Goal: Transaction & Acquisition: Purchase product/service

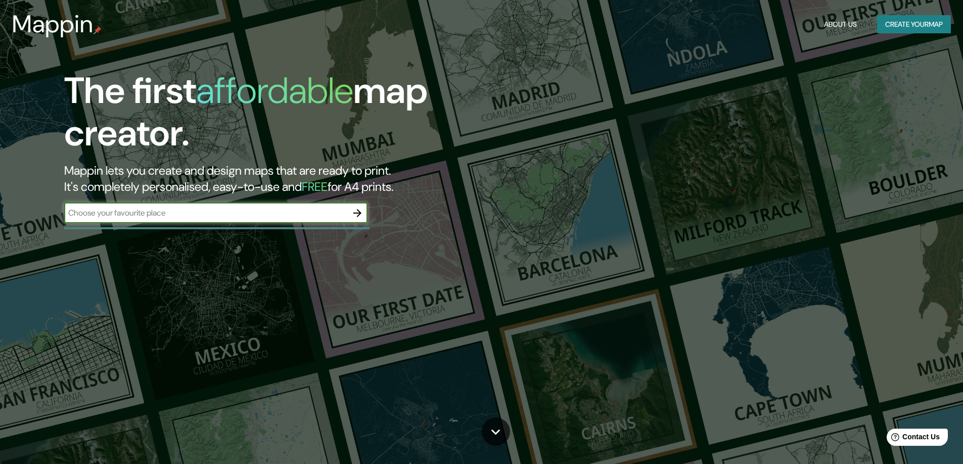
click at [202, 215] on input "text" at bounding box center [205, 213] width 283 height 12
type input "van vert"
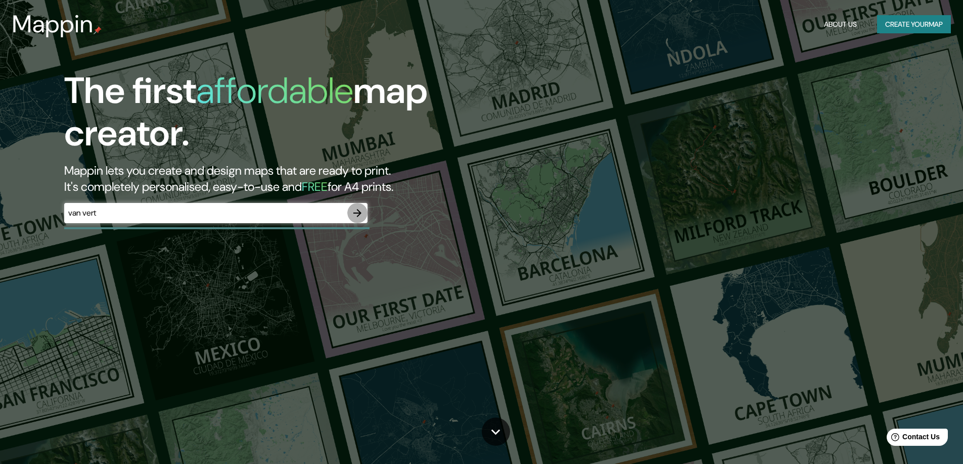
click at [350, 210] on button "button" at bounding box center [357, 213] width 20 height 20
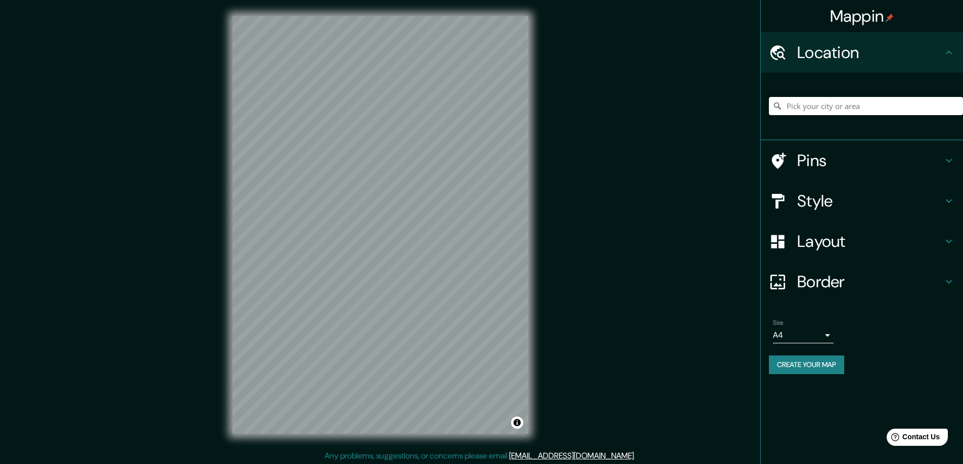
click at [863, 101] on input "Pick your city or area" at bounding box center [866, 106] width 194 height 18
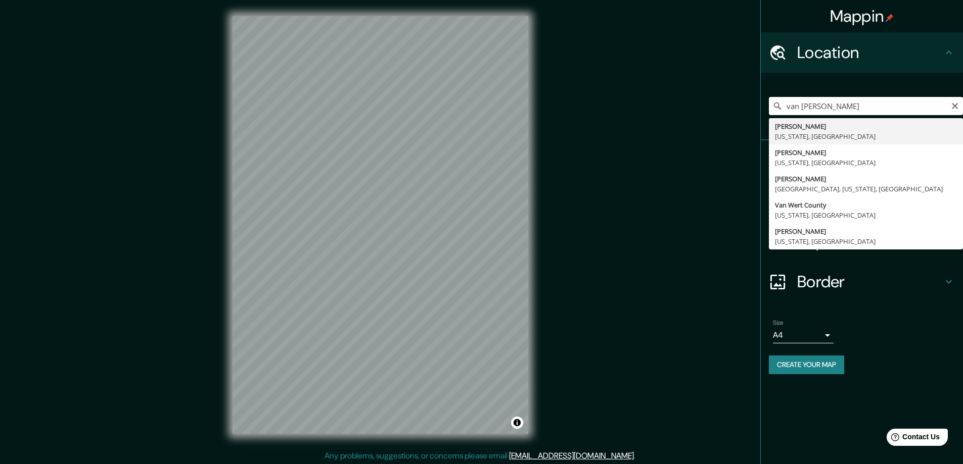
type input "Van Wert, [US_STATE], [GEOGRAPHIC_DATA]"
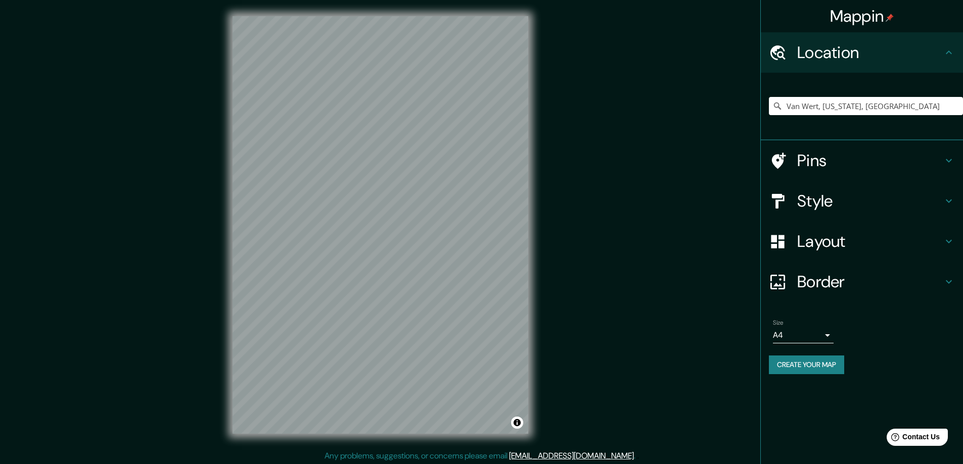
click at [805, 157] on h4 "Pins" at bounding box center [870, 161] width 146 height 20
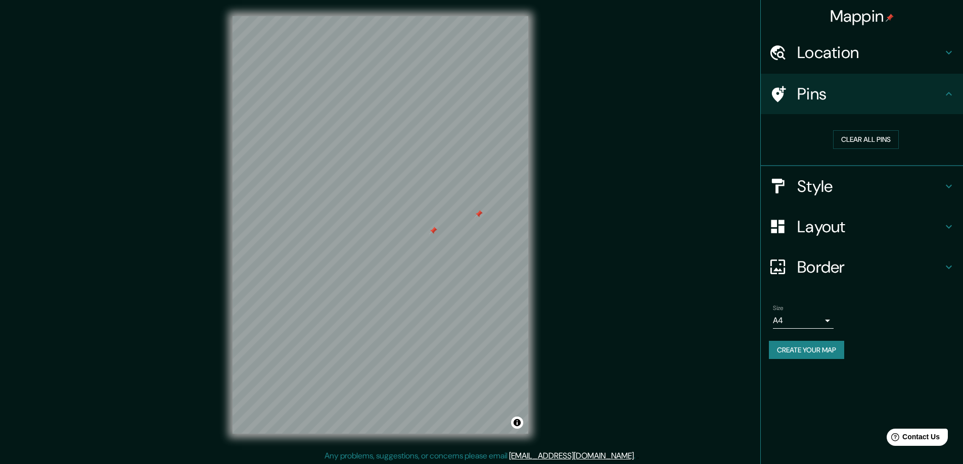
drag, startPoint x: 480, startPoint y: 218, endPoint x: 737, endPoint y: 180, distance: 260.0
click at [737, 180] on div "Mappin Location [GEOGRAPHIC_DATA], [US_STATE], [GEOGRAPHIC_DATA] Pins Clear all…" at bounding box center [481, 233] width 963 height 467
click at [865, 138] on button "Clear all pins" at bounding box center [866, 139] width 66 height 19
click at [460, 207] on div at bounding box center [457, 207] width 8 height 8
drag, startPoint x: 453, startPoint y: 225, endPoint x: 437, endPoint y: 221, distance: 16.6
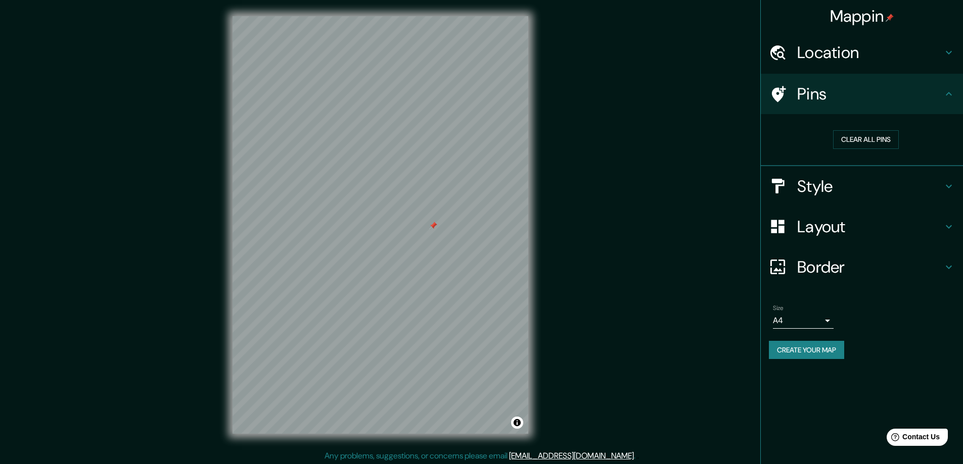
click at [436, 226] on div at bounding box center [433, 226] width 8 height 8
drag, startPoint x: 433, startPoint y: 222, endPoint x: 412, endPoint y: 222, distance: 21.2
click at [412, 222] on div at bounding box center [412, 225] width 8 height 8
click at [413, 228] on div at bounding box center [412, 225] width 8 height 8
click at [832, 222] on h4 "Layout" at bounding box center [870, 227] width 146 height 20
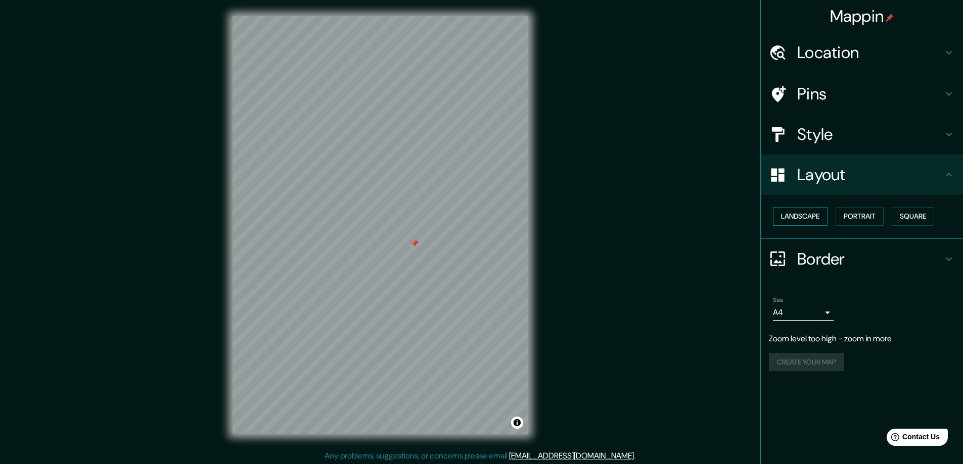
click at [796, 212] on button "Landscape" at bounding box center [800, 216] width 55 height 19
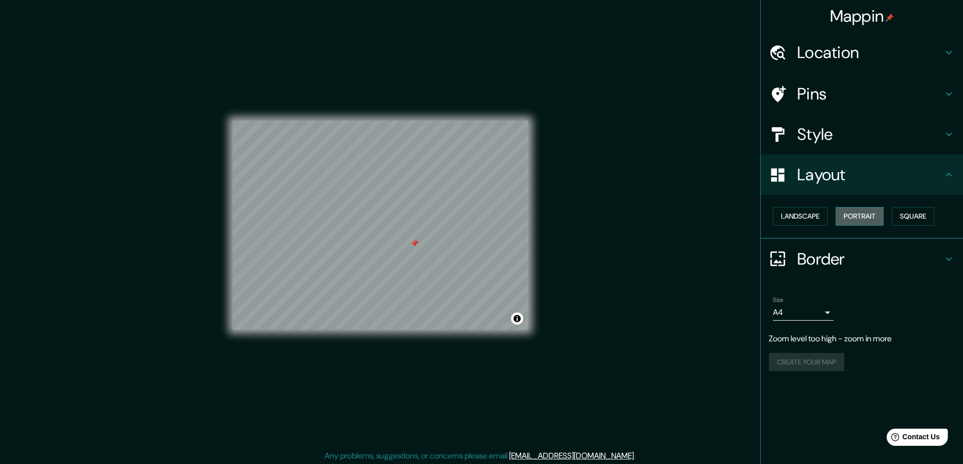
click at [874, 215] on button "Portrait" at bounding box center [859, 216] width 48 height 19
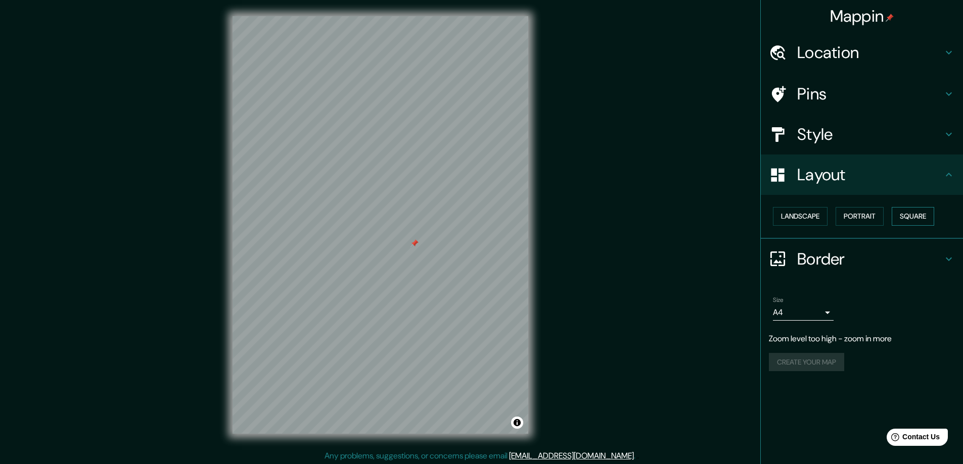
click at [913, 214] on button "Square" at bounding box center [913, 216] width 42 height 19
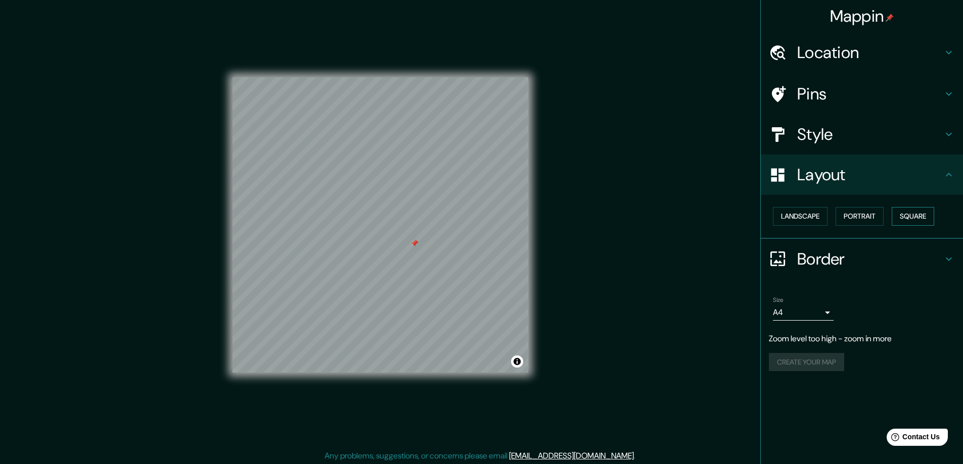
click at [913, 214] on button "Square" at bounding box center [913, 216] width 42 height 19
click at [798, 215] on button "Landscape" at bounding box center [800, 216] width 55 height 19
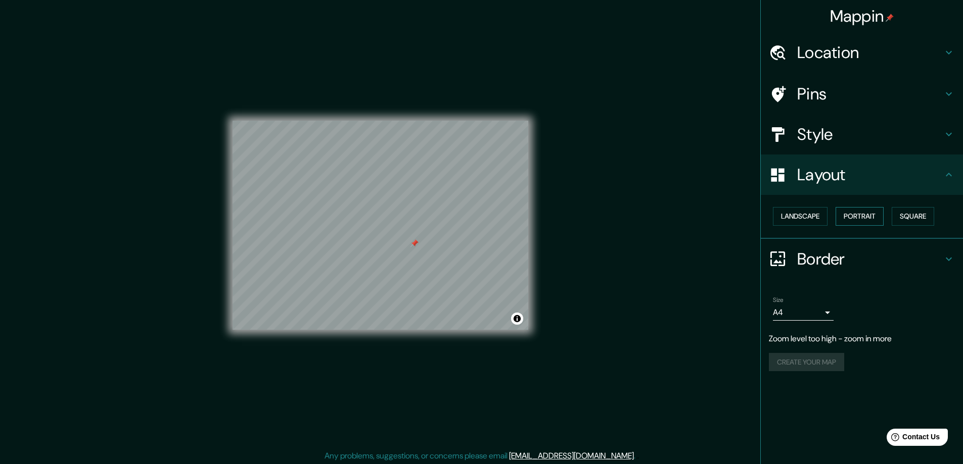
click at [852, 214] on button "Portrait" at bounding box center [859, 216] width 48 height 19
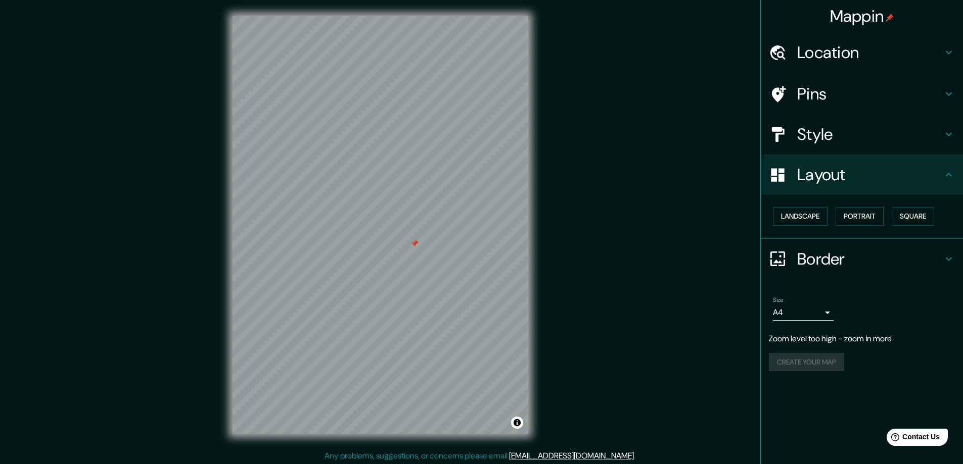
click at [844, 139] on h4 "Style" at bounding box center [870, 134] width 146 height 20
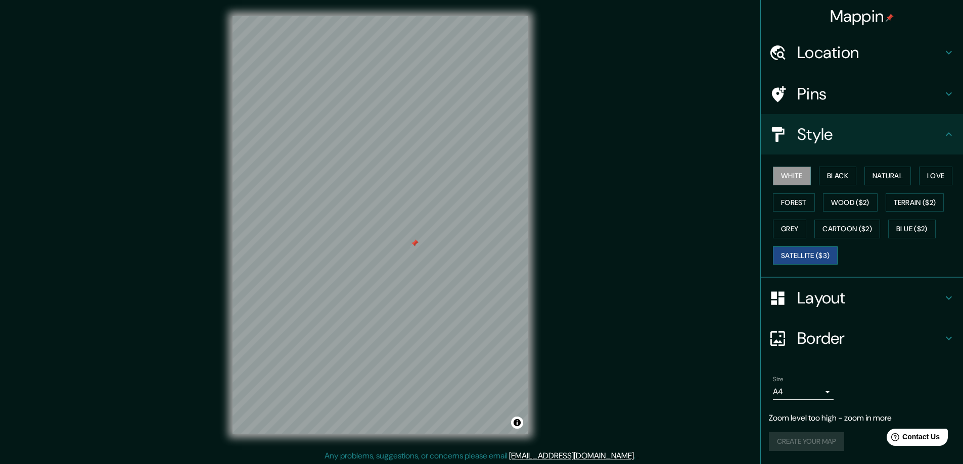
click at [806, 251] on button "Satellite ($3)" at bounding box center [805, 256] width 65 height 19
click at [908, 230] on button "Blue ($2)" at bounding box center [912, 229] width 48 height 19
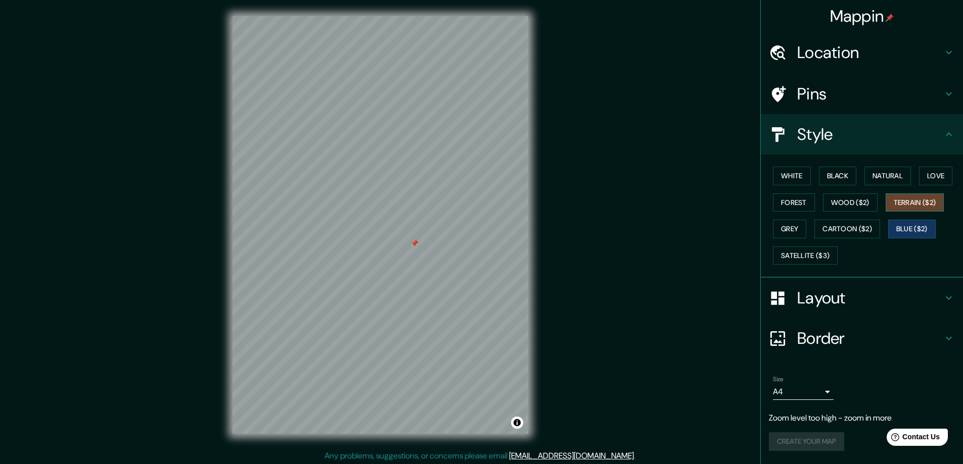
click at [922, 201] on button "Terrain ($2)" at bounding box center [915, 203] width 59 height 19
click at [858, 227] on button "Cartoon ($2)" at bounding box center [847, 229] width 66 height 19
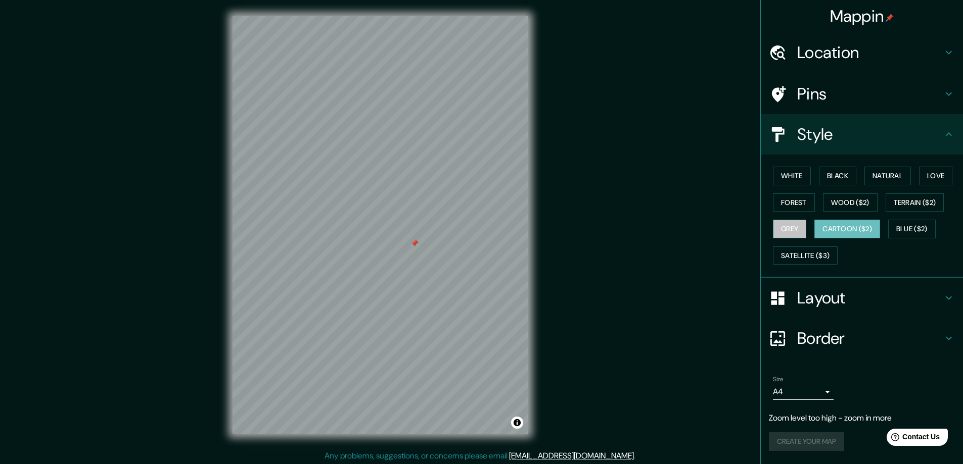
click at [789, 230] on button "Grey" at bounding box center [789, 229] width 33 height 19
click at [799, 175] on button "White" at bounding box center [792, 176] width 38 height 19
click at [836, 172] on button "Black" at bounding box center [838, 176] width 38 height 19
click at [925, 172] on button "Love" at bounding box center [935, 176] width 33 height 19
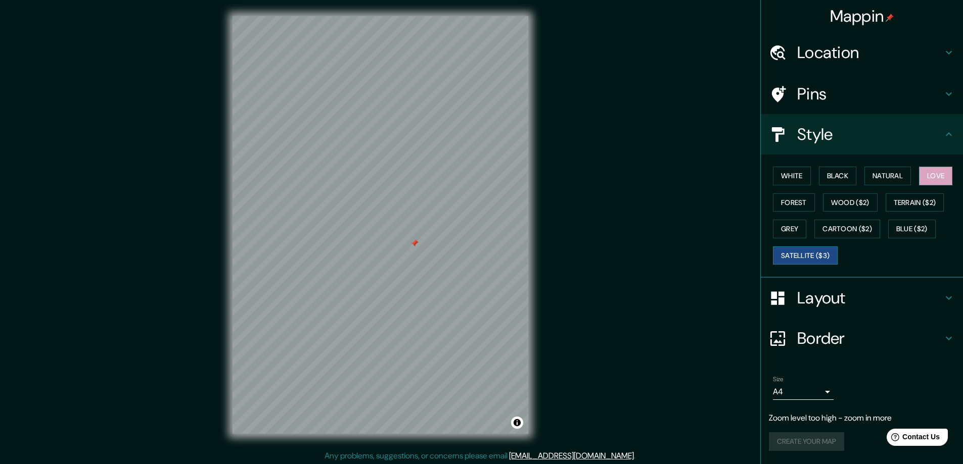
click at [813, 253] on button "Satellite ($3)" at bounding box center [805, 256] width 65 height 19
click at [786, 223] on button "Grey" at bounding box center [789, 229] width 33 height 19
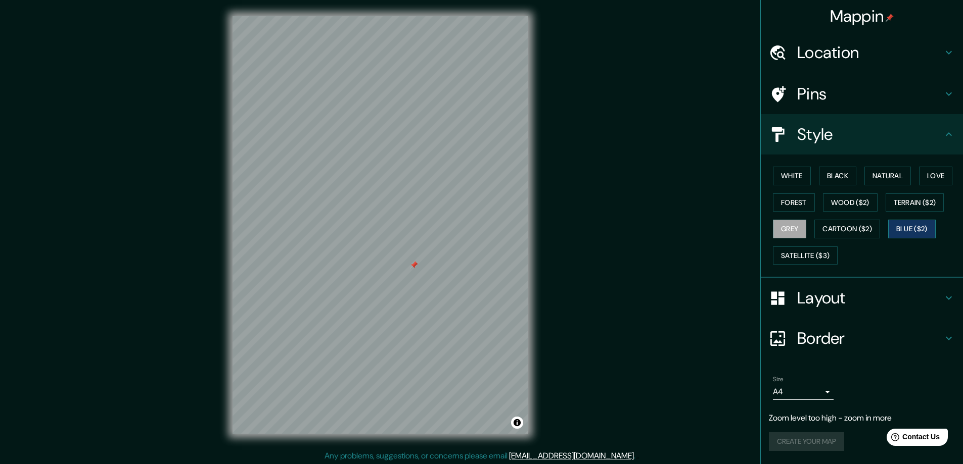
click at [908, 227] on button "Blue ($2)" at bounding box center [912, 229] width 48 height 19
click at [903, 201] on button "Terrain ($2)" at bounding box center [915, 203] width 59 height 19
click at [945, 172] on button "Love" at bounding box center [935, 176] width 33 height 19
click at [883, 172] on button "Natural" at bounding box center [887, 176] width 47 height 19
click at [818, 57] on h4 "Location" at bounding box center [870, 52] width 146 height 20
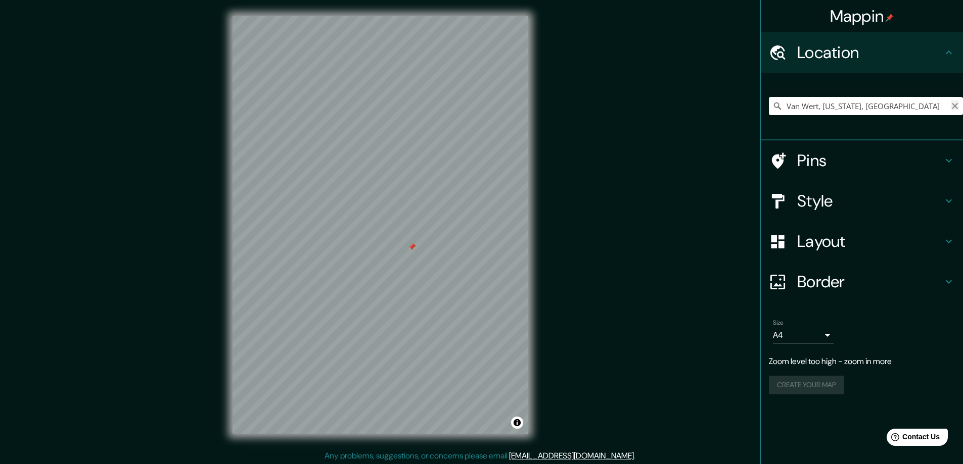
click at [953, 105] on icon "Clear" at bounding box center [955, 106] width 6 height 6
click at [822, 101] on input "[GEOGRAPHIC_DATA], [US_STATE], [GEOGRAPHIC_DATA]" at bounding box center [866, 106] width 194 height 18
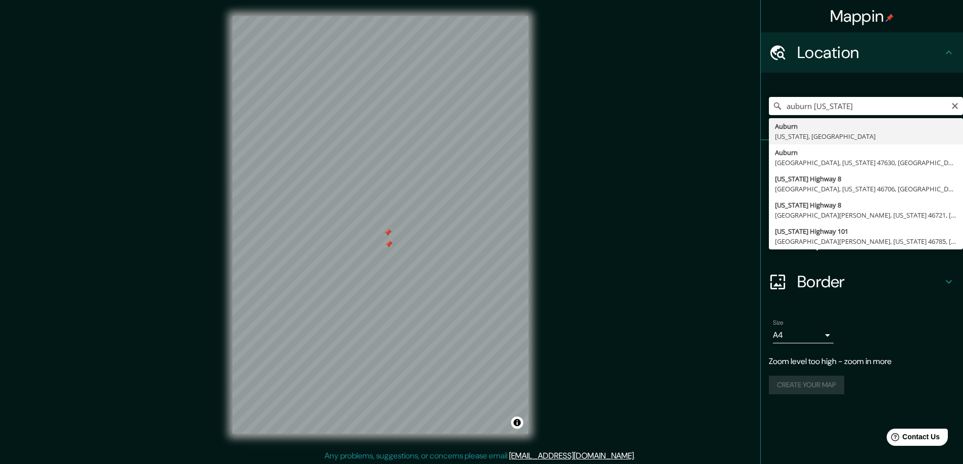
type input "[GEOGRAPHIC_DATA], [US_STATE], [GEOGRAPHIC_DATA]"
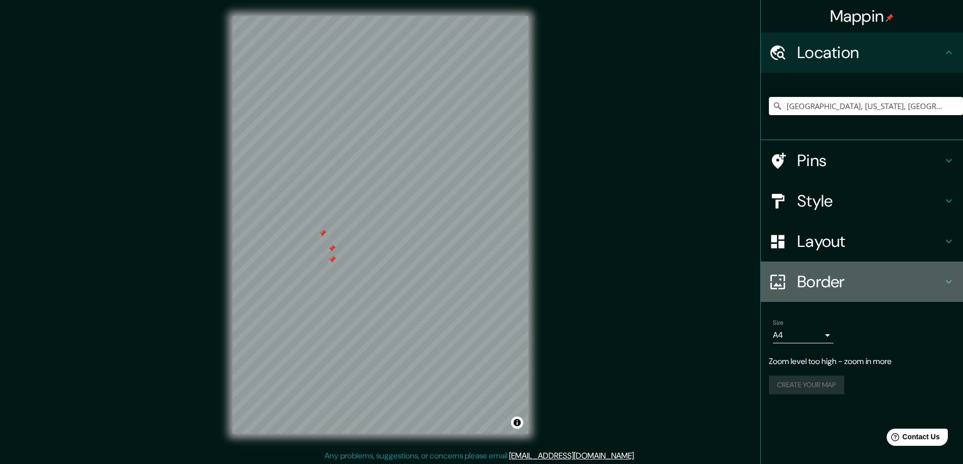
click at [816, 283] on h4 "Border" at bounding box center [870, 282] width 146 height 20
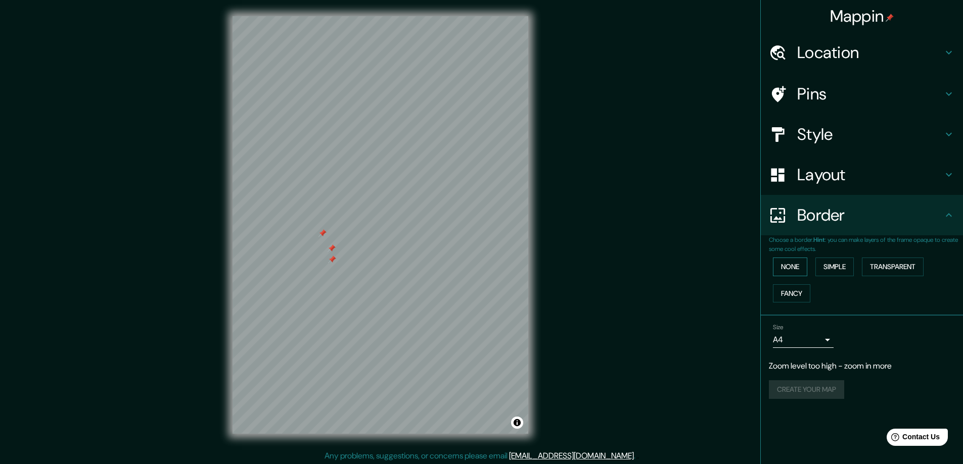
click at [796, 268] on button "None" at bounding box center [790, 267] width 34 height 19
click at [881, 268] on button "Transparent" at bounding box center [893, 267] width 62 height 19
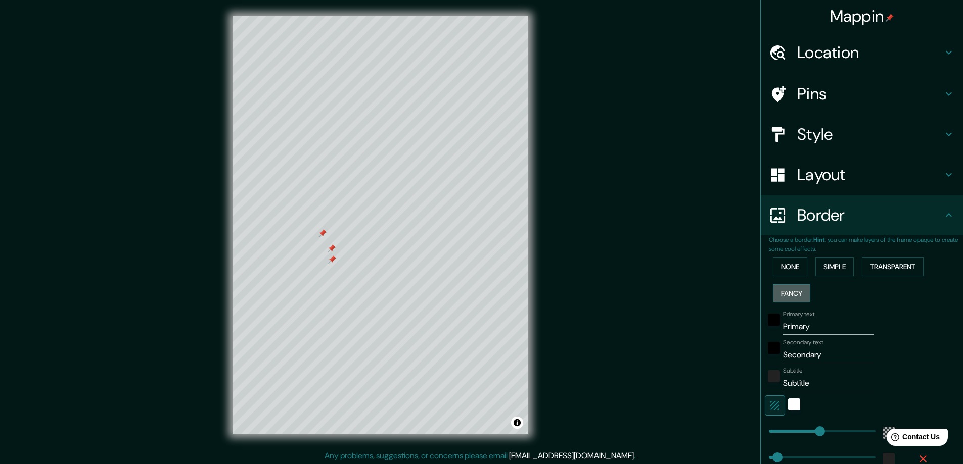
click at [787, 291] on button "Fancy" at bounding box center [791, 294] width 37 height 19
click at [791, 263] on button "None" at bounding box center [790, 267] width 34 height 19
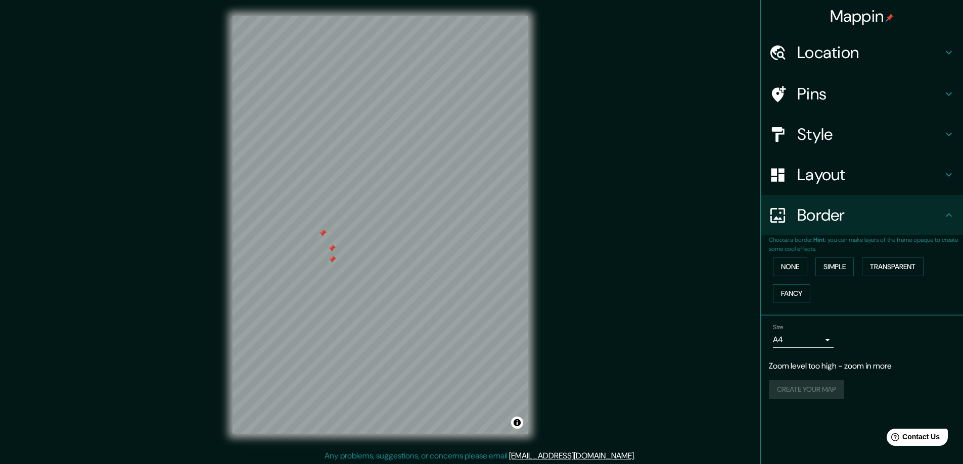
click at [811, 176] on h4 "Layout" at bounding box center [870, 175] width 146 height 20
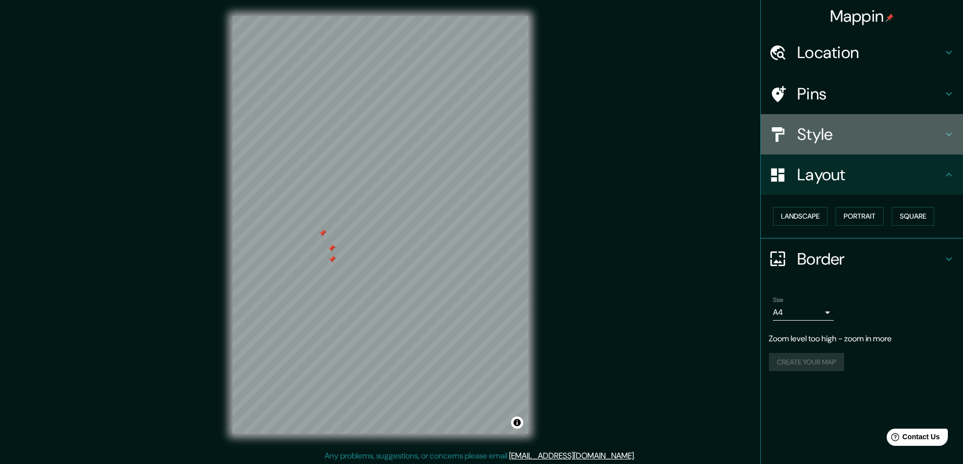
click at [840, 144] on h4 "Style" at bounding box center [870, 134] width 146 height 20
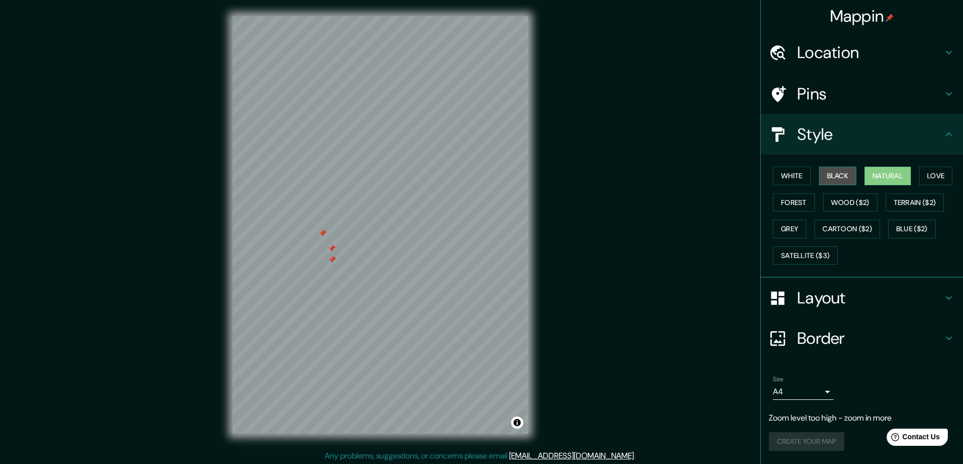
click at [826, 177] on button "Black" at bounding box center [838, 176] width 38 height 19
click at [795, 172] on button "White" at bounding box center [792, 176] width 38 height 19
click at [883, 175] on button "Natural" at bounding box center [887, 176] width 47 height 19
click at [839, 228] on button "Cartoon ($2)" at bounding box center [847, 229] width 66 height 19
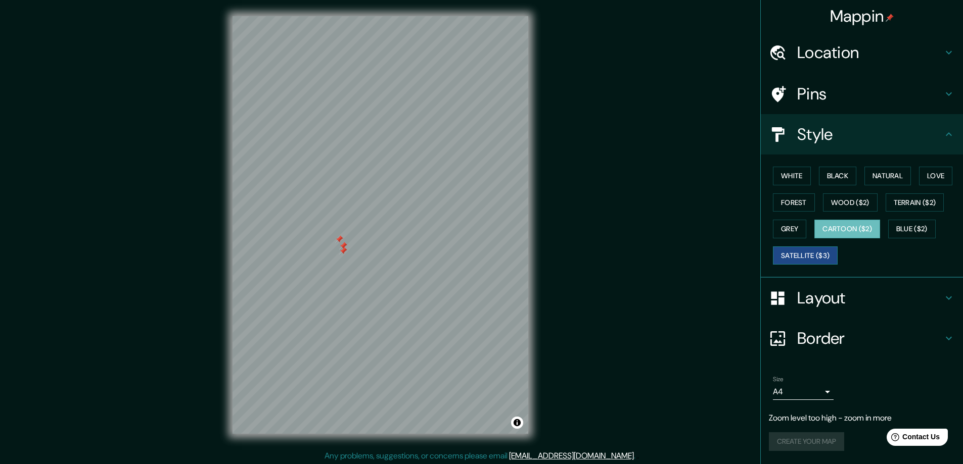
click at [791, 252] on button "Satellite ($3)" at bounding box center [805, 256] width 65 height 19
click at [791, 228] on button "Grey" at bounding box center [789, 229] width 33 height 19
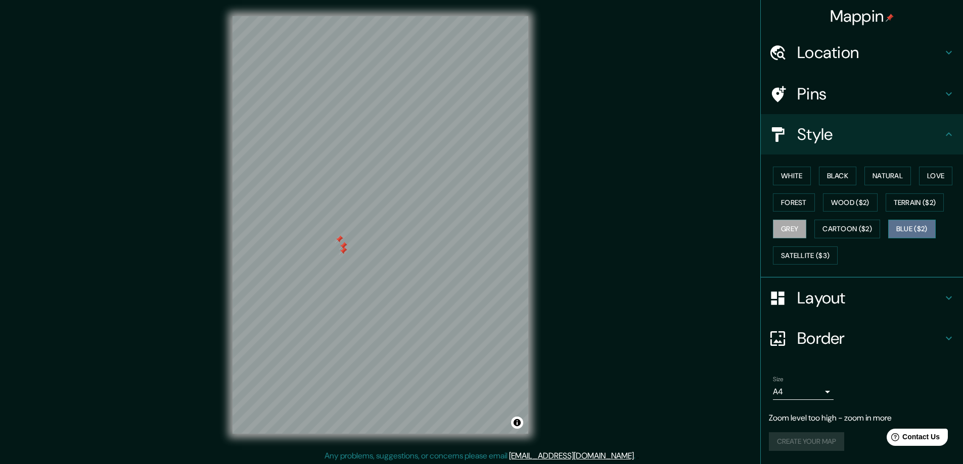
click at [909, 228] on button "Blue ($2)" at bounding box center [912, 229] width 48 height 19
click at [904, 202] on button "Terrain ($2)" at bounding box center [915, 203] width 59 height 19
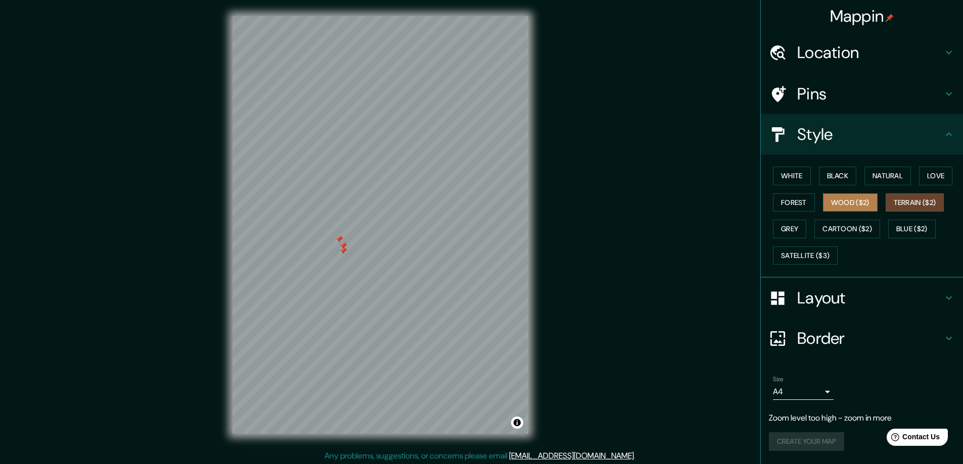
click at [842, 204] on button "Wood ($2)" at bounding box center [850, 203] width 55 height 19
click at [909, 226] on button "Blue ($2)" at bounding box center [912, 229] width 48 height 19
click at [923, 208] on button "Terrain ($2)" at bounding box center [915, 203] width 59 height 19
click at [910, 178] on button "Natural" at bounding box center [887, 176] width 47 height 19
